Goal: Task Accomplishment & Management: Manage account settings

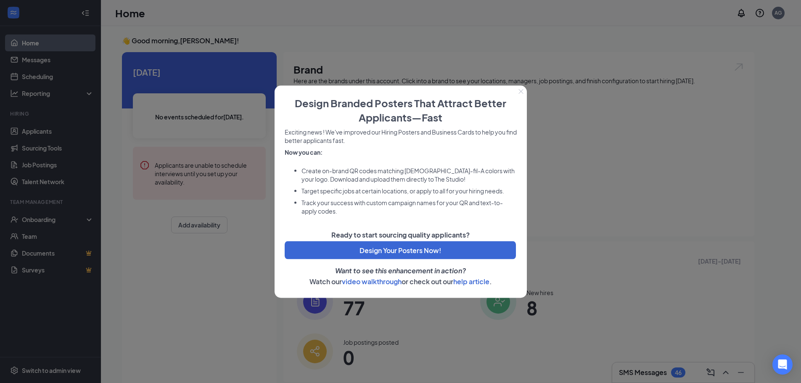
click at [523, 93] on icon "Close" at bounding box center [521, 91] width 5 height 5
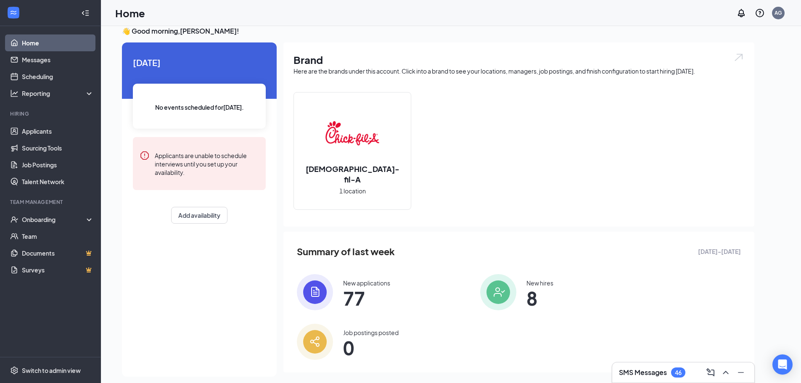
scroll to position [18, 0]
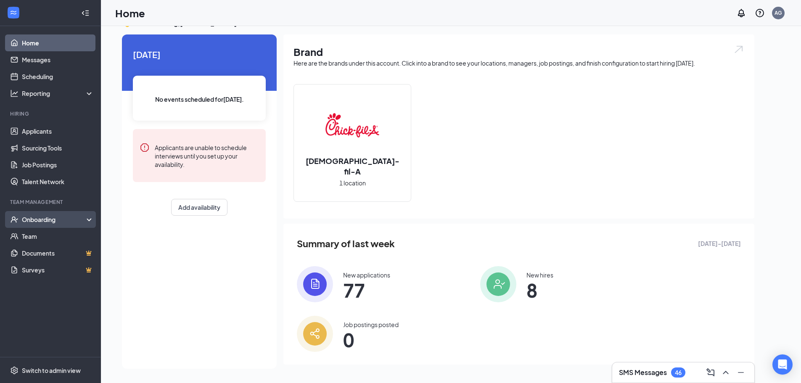
click at [47, 220] on div "Onboarding" at bounding box center [54, 219] width 65 height 8
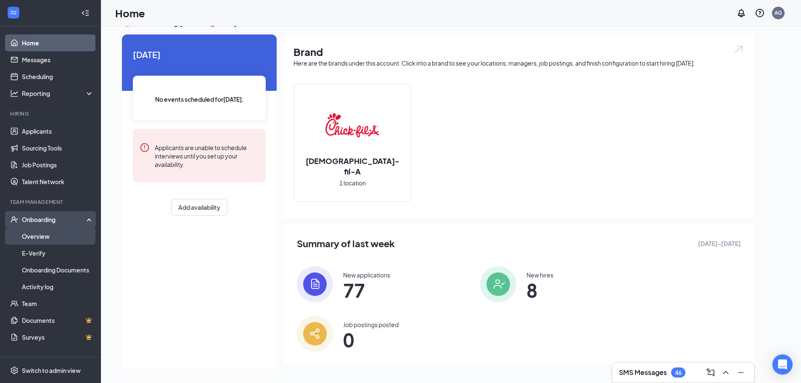
click at [47, 234] on link "Overview" at bounding box center [58, 236] width 72 height 17
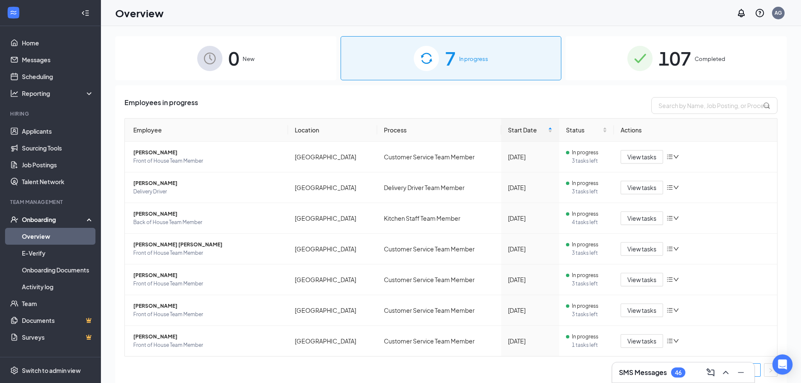
click at [707, 56] on span "Completed" at bounding box center [710, 59] width 31 height 8
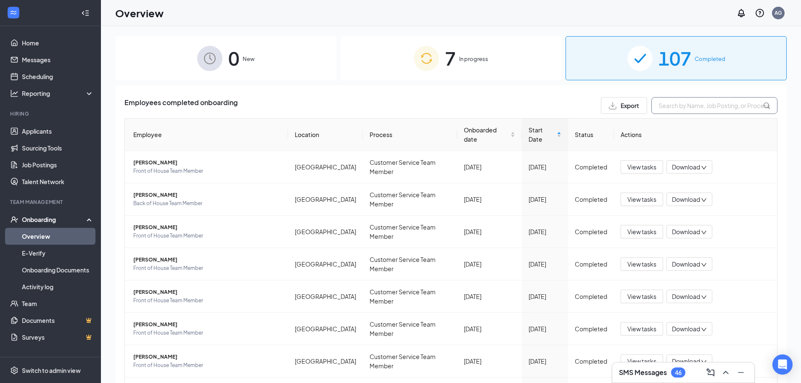
click at [706, 107] on input "text" at bounding box center [714, 105] width 126 height 17
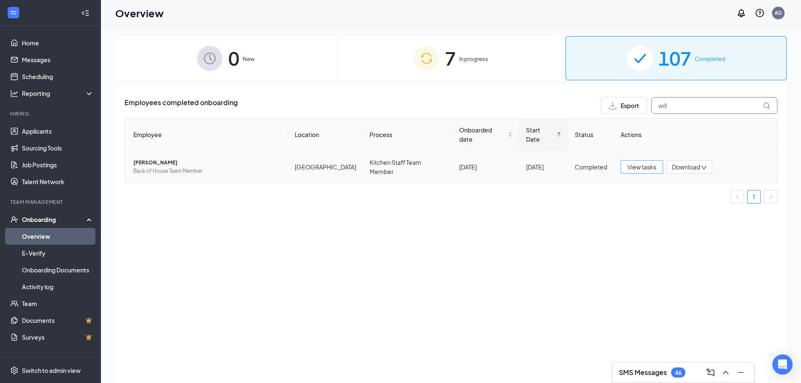
type input "will"
click at [638, 162] on span "View tasks" at bounding box center [642, 166] width 29 height 9
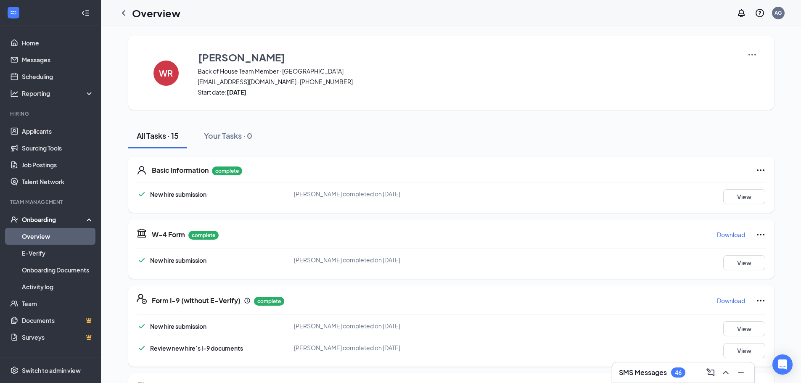
click at [717, 236] on p "Download" at bounding box center [731, 234] width 28 height 8
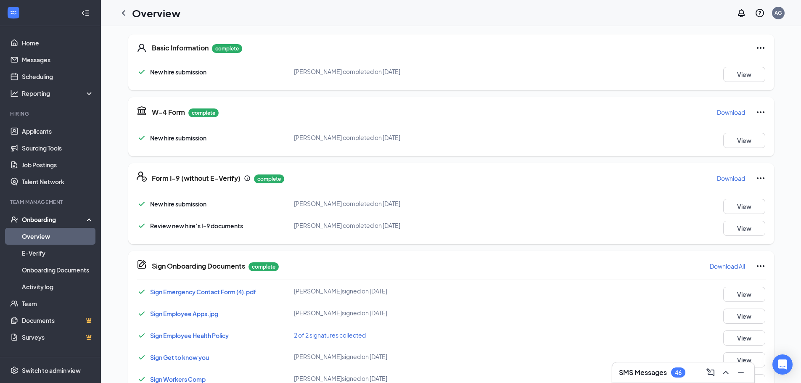
scroll to position [126, 0]
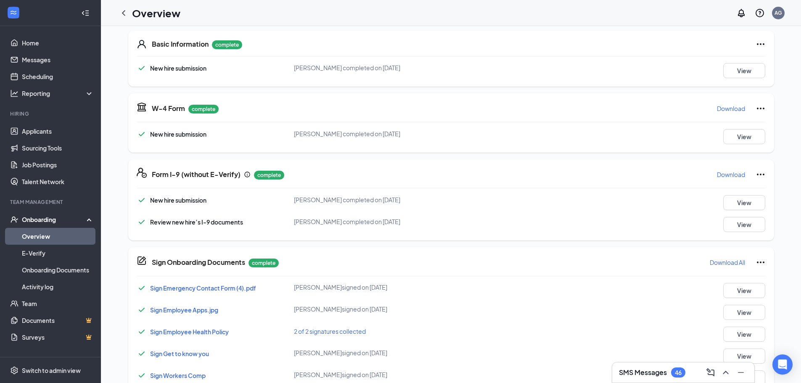
click at [729, 174] on p "Download" at bounding box center [731, 174] width 28 height 8
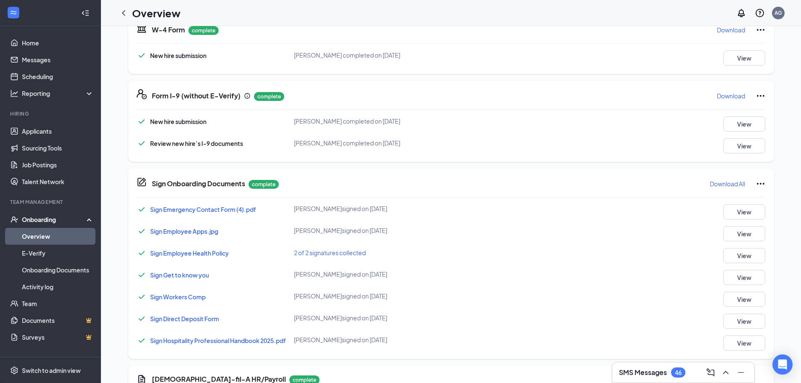
scroll to position [210, 0]
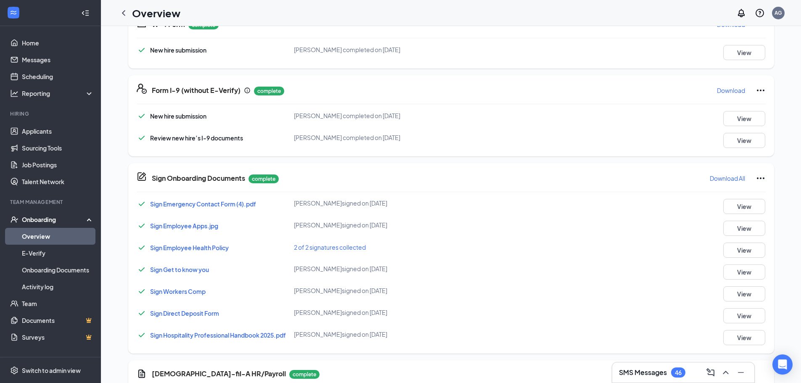
click at [711, 180] on p "Download All" at bounding box center [727, 178] width 35 height 8
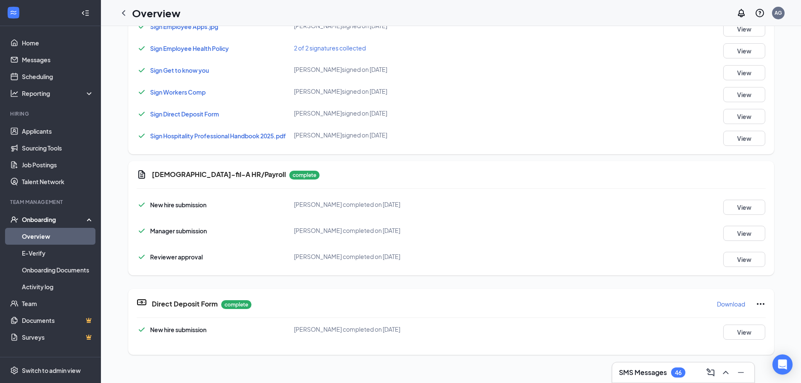
scroll to position [463, 0]
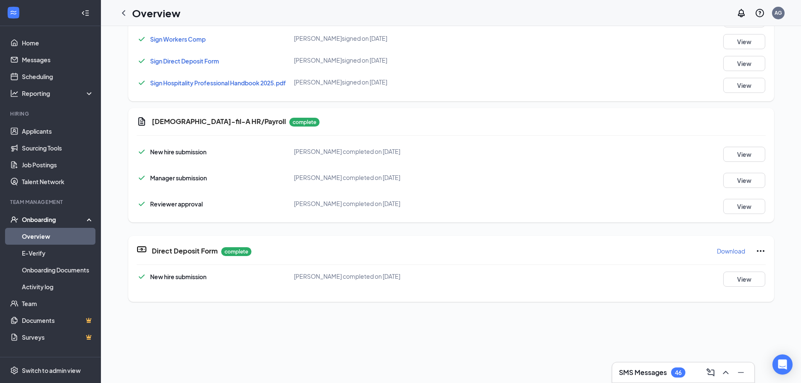
click at [727, 248] on p "Download" at bounding box center [731, 251] width 28 height 8
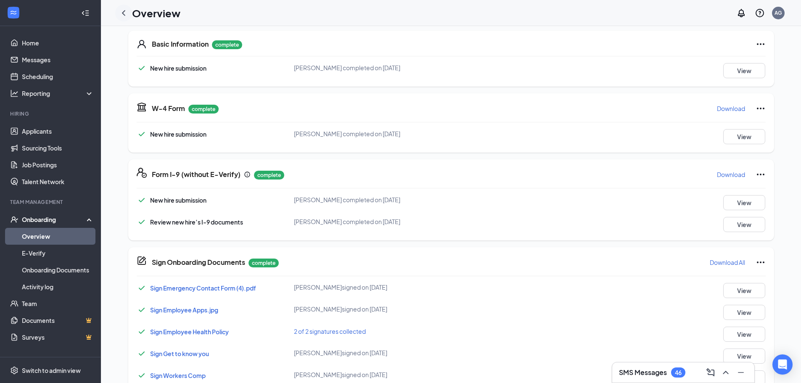
click at [122, 14] on icon "ChevronLeft" at bounding box center [124, 13] width 10 height 10
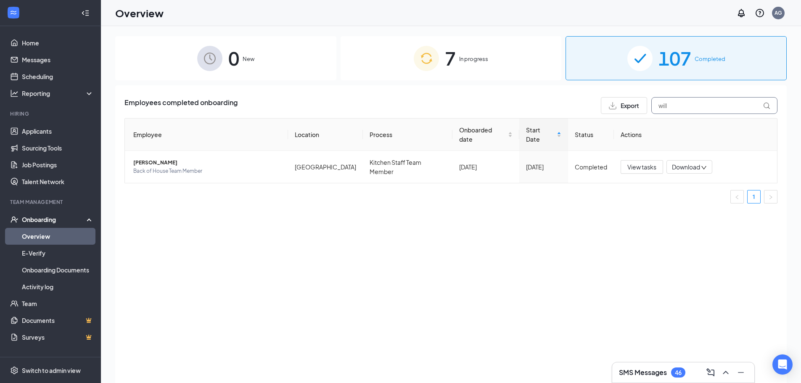
click at [704, 114] on div "Employees completed onboarding Export will Employee Location Process Onboarded …" at bounding box center [450, 153] width 653 height 113
click at [706, 108] on input "will" at bounding box center [714, 105] width 126 height 17
type input "just"
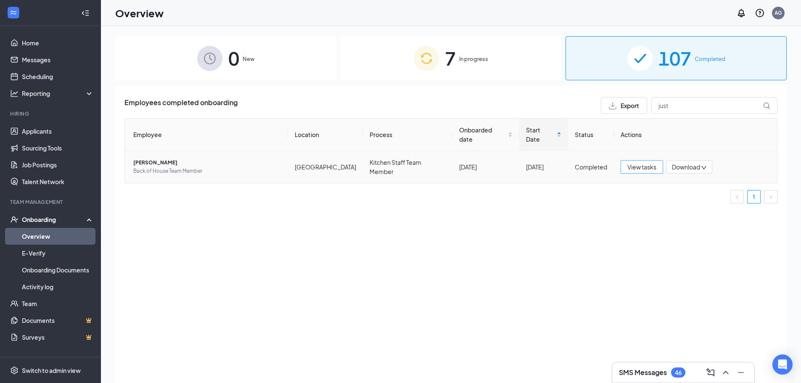
click at [646, 162] on span "View tasks" at bounding box center [642, 166] width 29 height 9
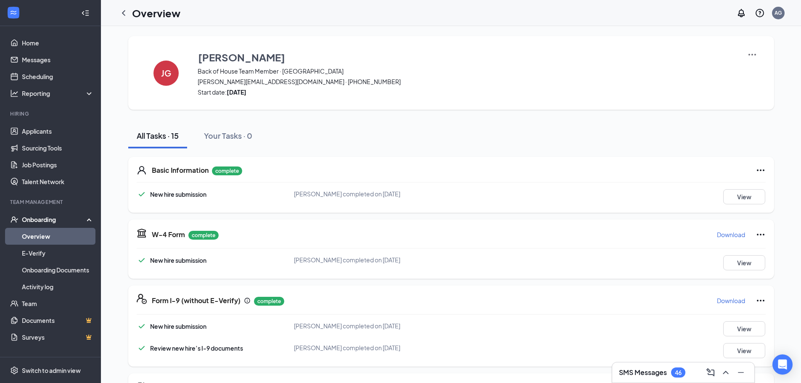
scroll to position [84, 0]
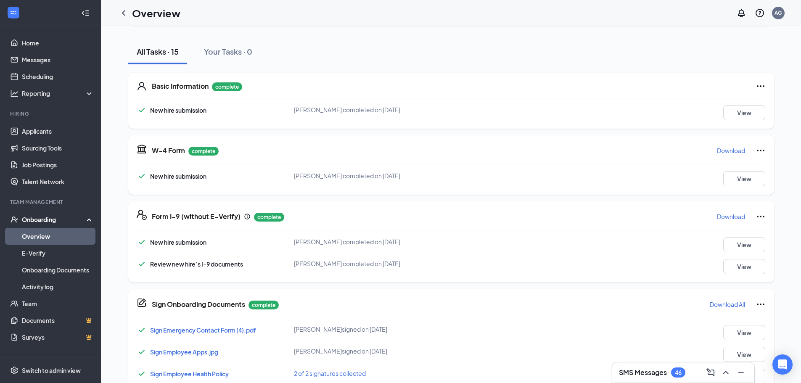
click at [726, 153] on p "Download" at bounding box center [731, 150] width 28 height 8
click at [728, 215] on p "Download" at bounding box center [731, 216] width 28 height 8
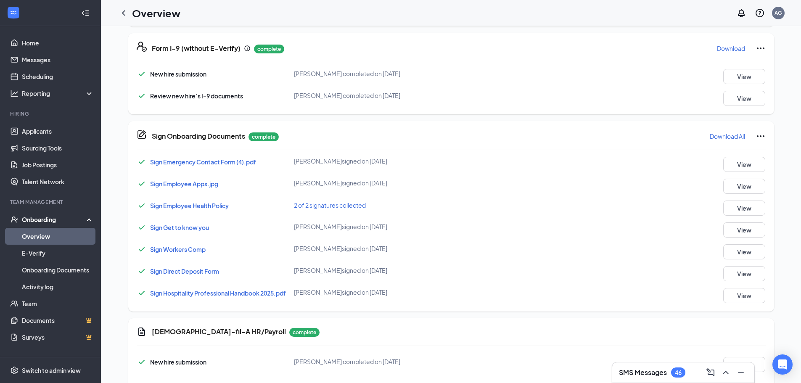
click at [728, 136] on p "Download All" at bounding box center [727, 136] width 35 height 8
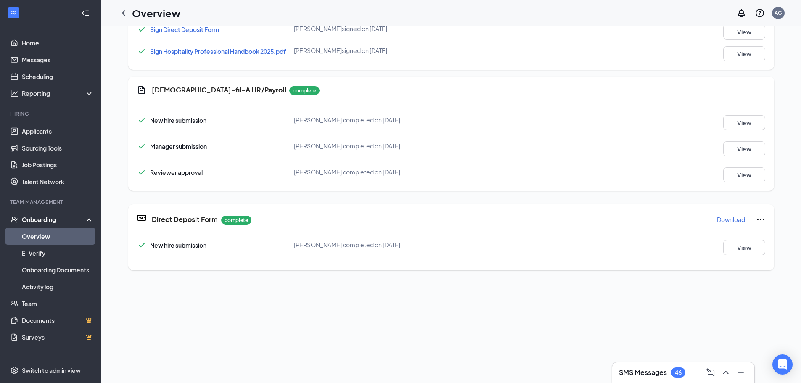
scroll to position [500, 0]
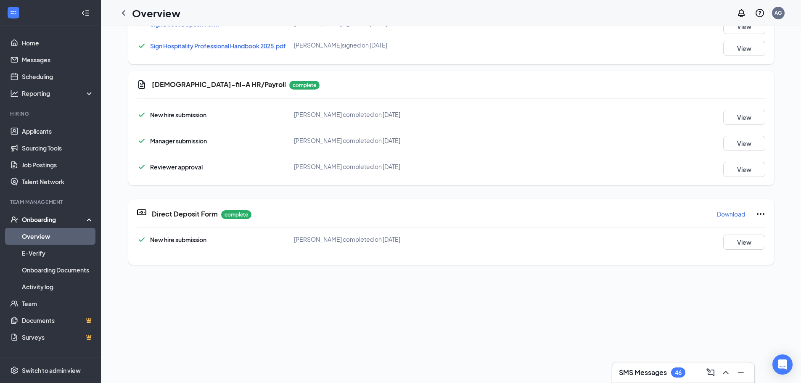
click at [728, 216] on p "Download" at bounding box center [731, 214] width 28 height 8
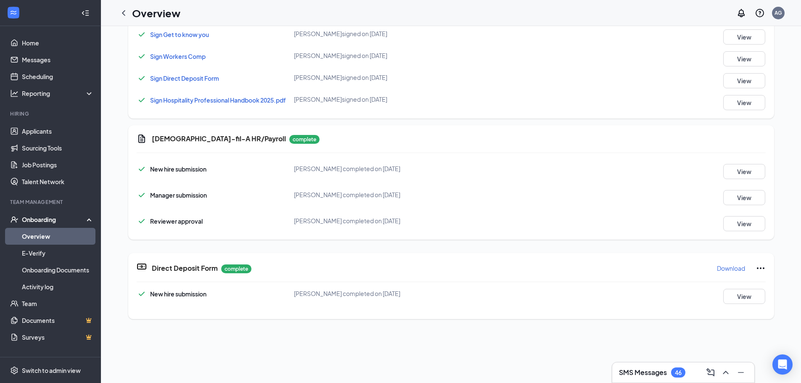
scroll to position [416, 0]
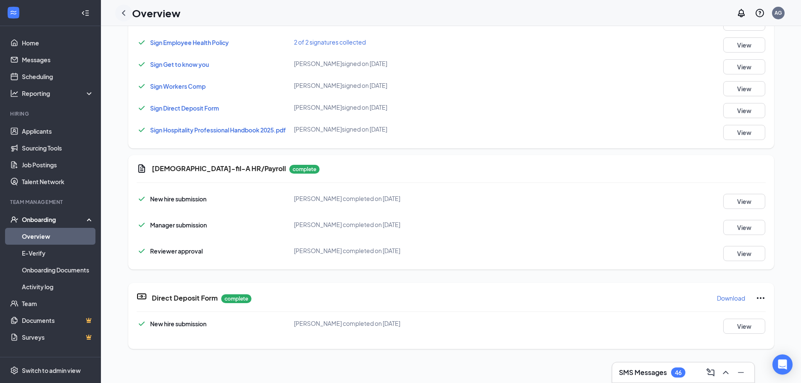
click at [122, 11] on icon "ChevronLeft" at bounding box center [124, 13] width 10 height 10
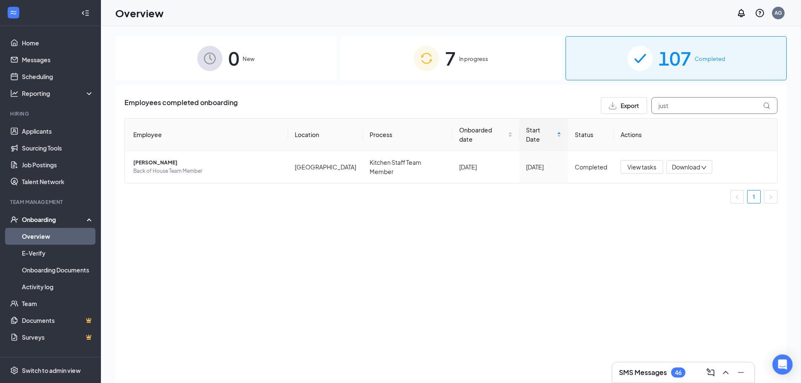
click at [744, 106] on input "just" at bounding box center [714, 105] width 126 height 17
type input "mey"
click at [175, 159] on span "[PERSON_NAME]" at bounding box center [207, 163] width 148 height 8
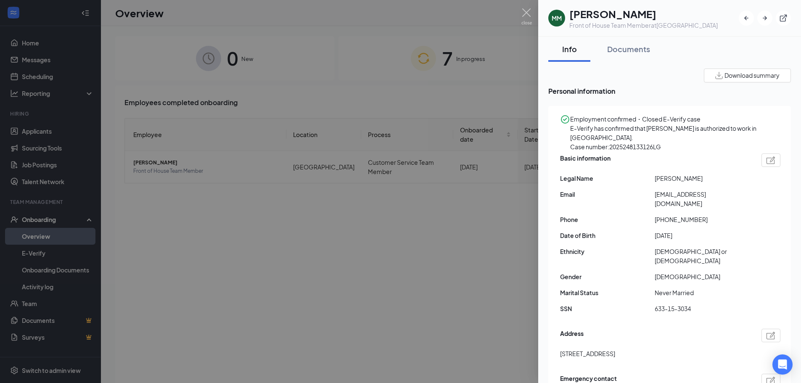
click at [521, 15] on div at bounding box center [400, 191] width 801 height 383
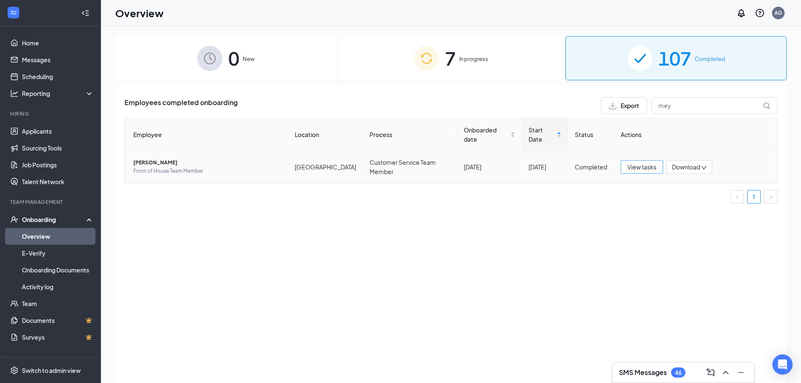
click at [645, 162] on span "View tasks" at bounding box center [642, 166] width 29 height 9
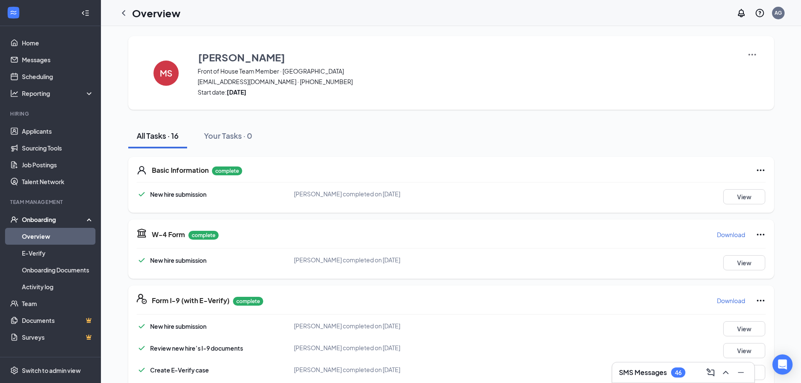
click at [734, 236] on p "Download" at bounding box center [731, 234] width 28 height 8
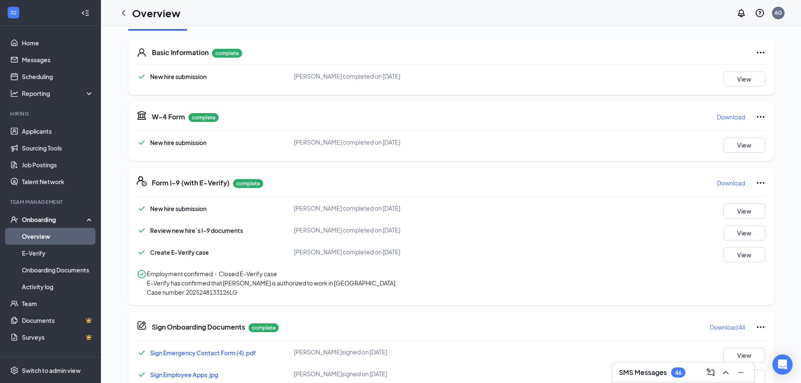
scroll to position [126, 0]
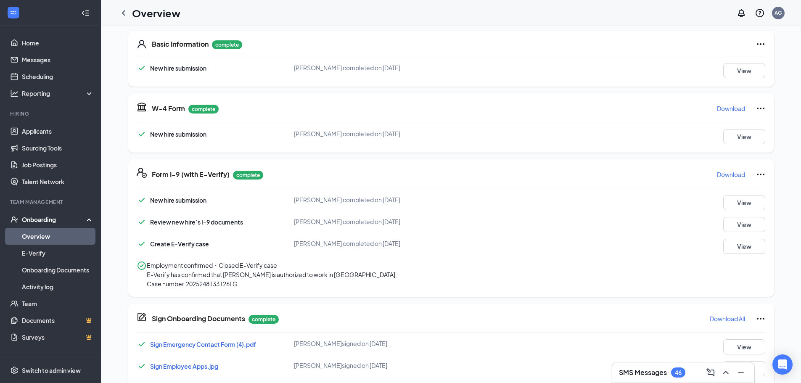
click at [731, 177] on p "Download" at bounding box center [731, 174] width 28 height 8
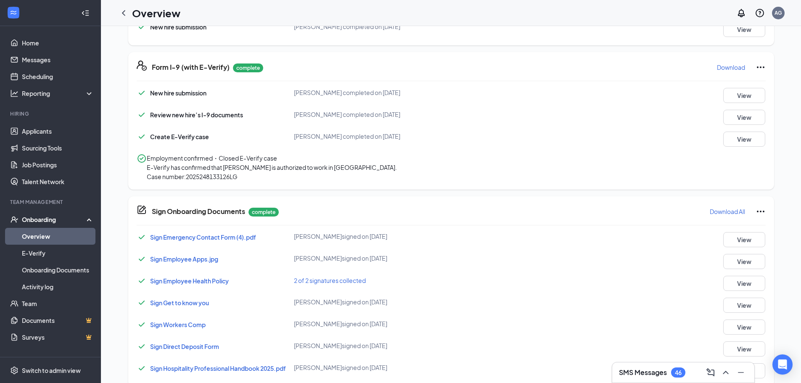
scroll to position [294, 0]
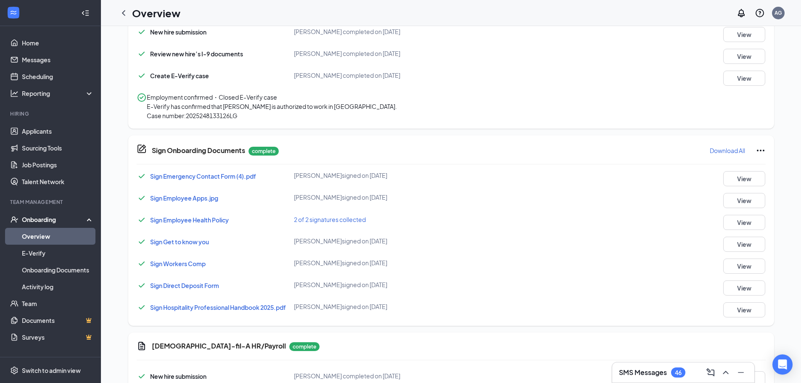
click at [727, 157] on button "Download All" at bounding box center [728, 150] width 36 height 13
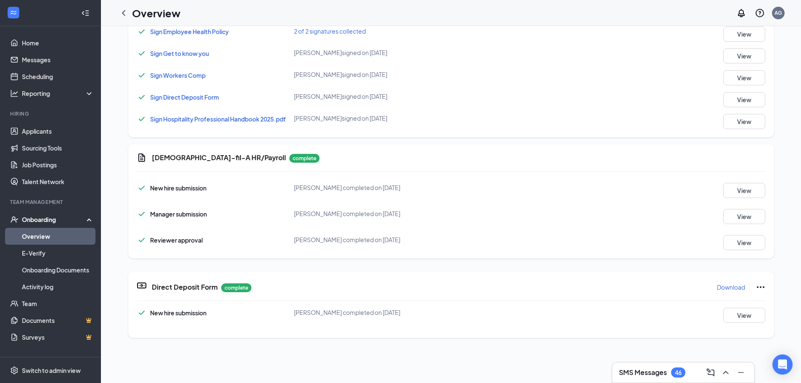
scroll to position [500, 0]
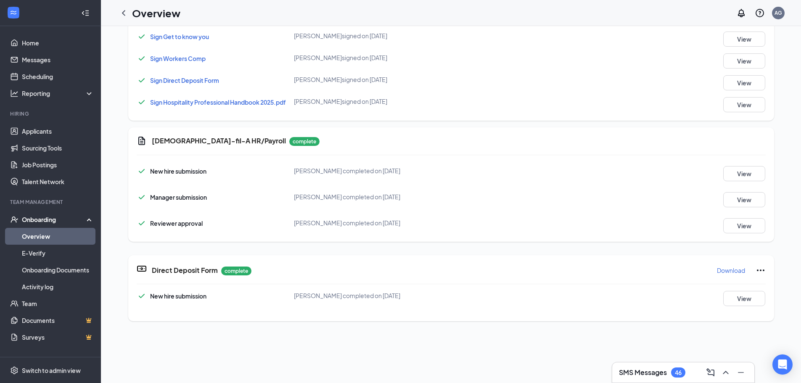
click at [721, 275] on p "Download" at bounding box center [731, 270] width 28 height 8
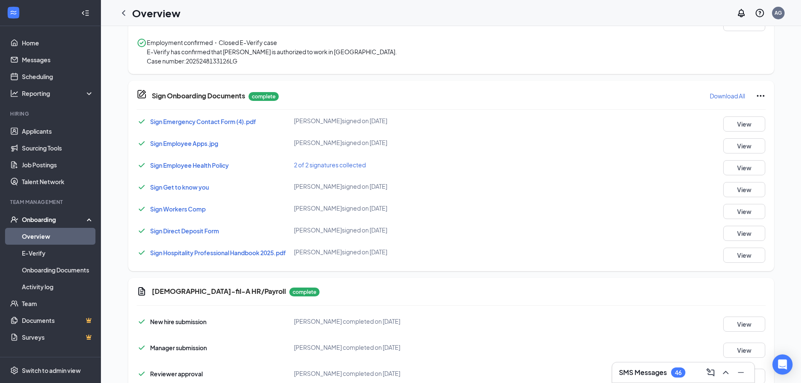
scroll to position [205, 0]
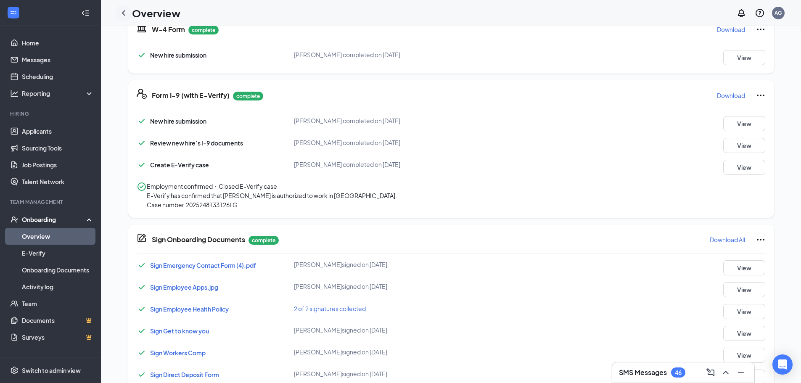
click at [126, 16] on icon "ChevronLeft" at bounding box center [124, 13] width 10 height 10
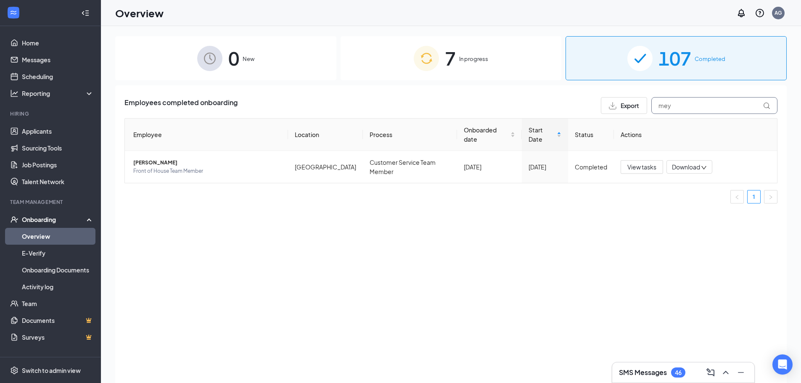
click at [689, 104] on input "mey" at bounding box center [714, 105] width 126 height 17
type input "[PERSON_NAME]"
click at [144, 159] on span "[PERSON_NAME]" at bounding box center [207, 163] width 148 height 8
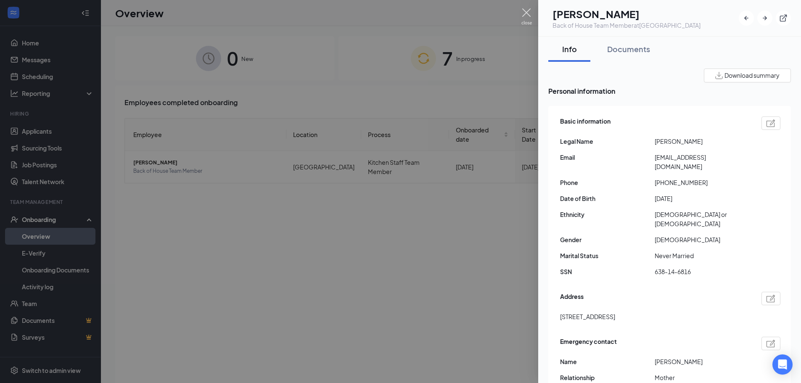
click at [527, 14] on img at bounding box center [527, 16] width 11 height 16
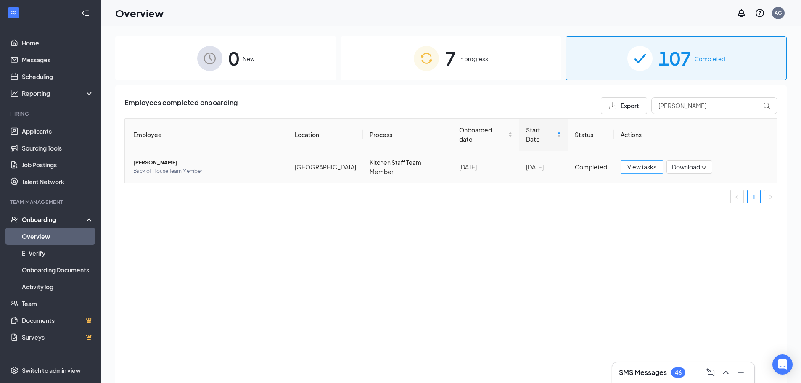
click at [636, 162] on span "View tasks" at bounding box center [642, 166] width 29 height 9
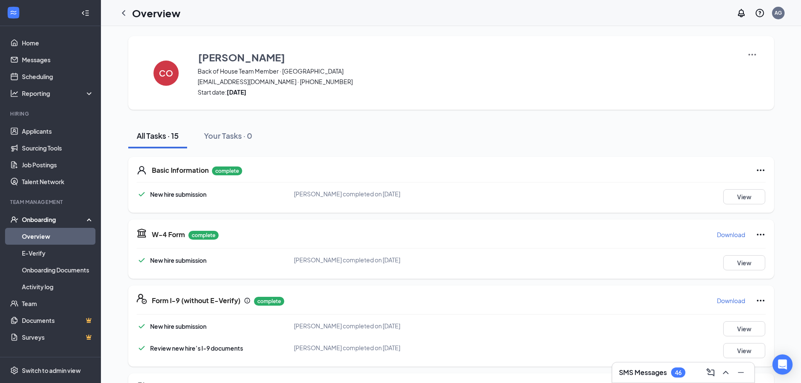
click at [719, 234] on p "Download" at bounding box center [731, 234] width 28 height 8
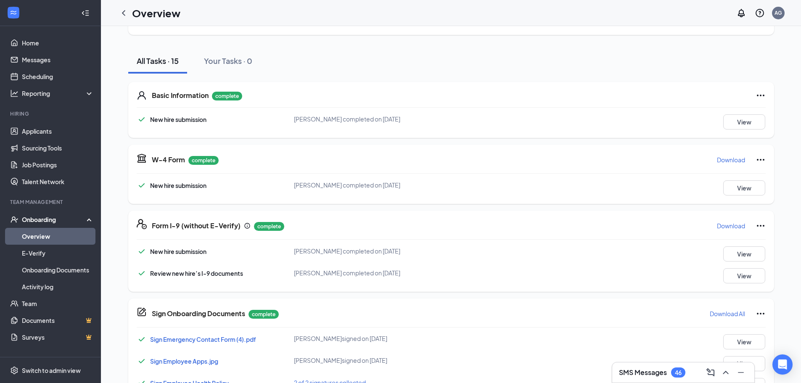
scroll to position [84, 0]
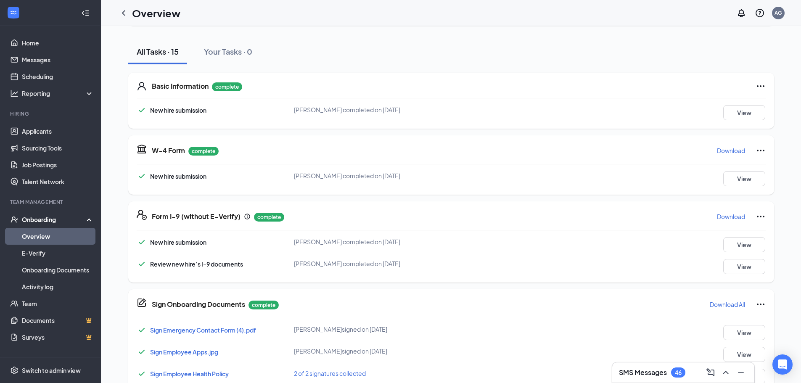
click at [729, 217] on p "Download" at bounding box center [731, 216] width 28 height 8
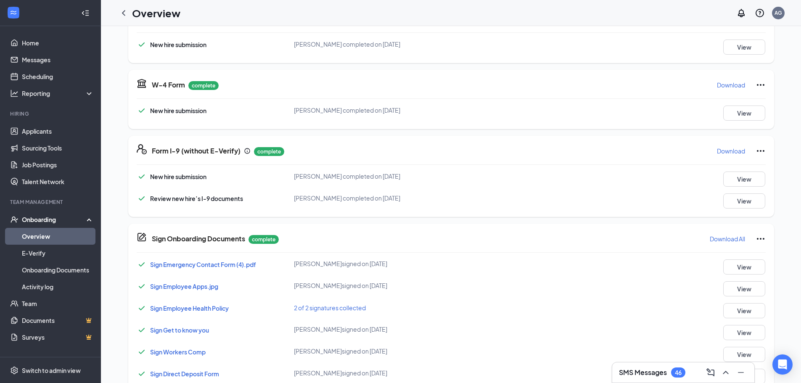
scroll to position [168, 0]
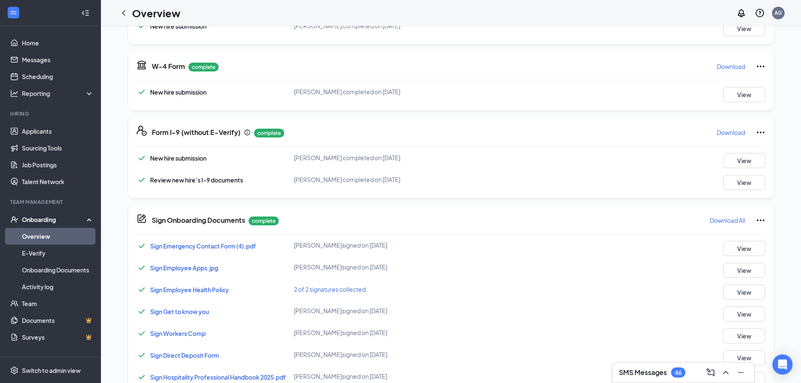
click at [715, 220] on p "Download All" at bounding box center [727, 220] width 35 height 8
